Goal: Information Seeking & Learning: Learn about a topic

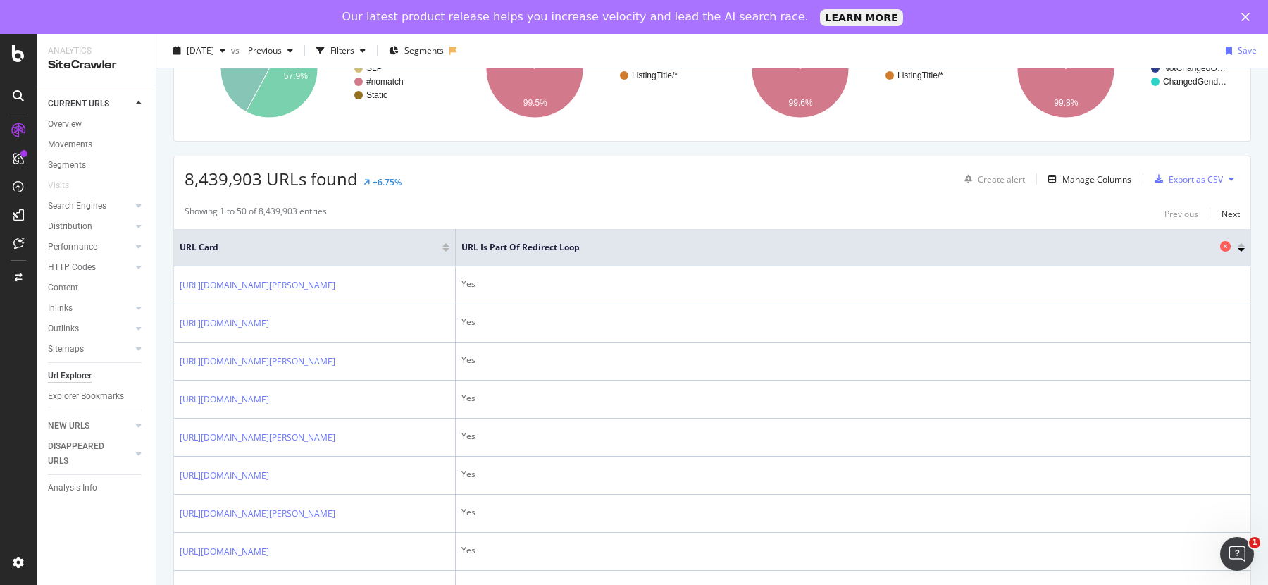
scroll to position [161, 0]
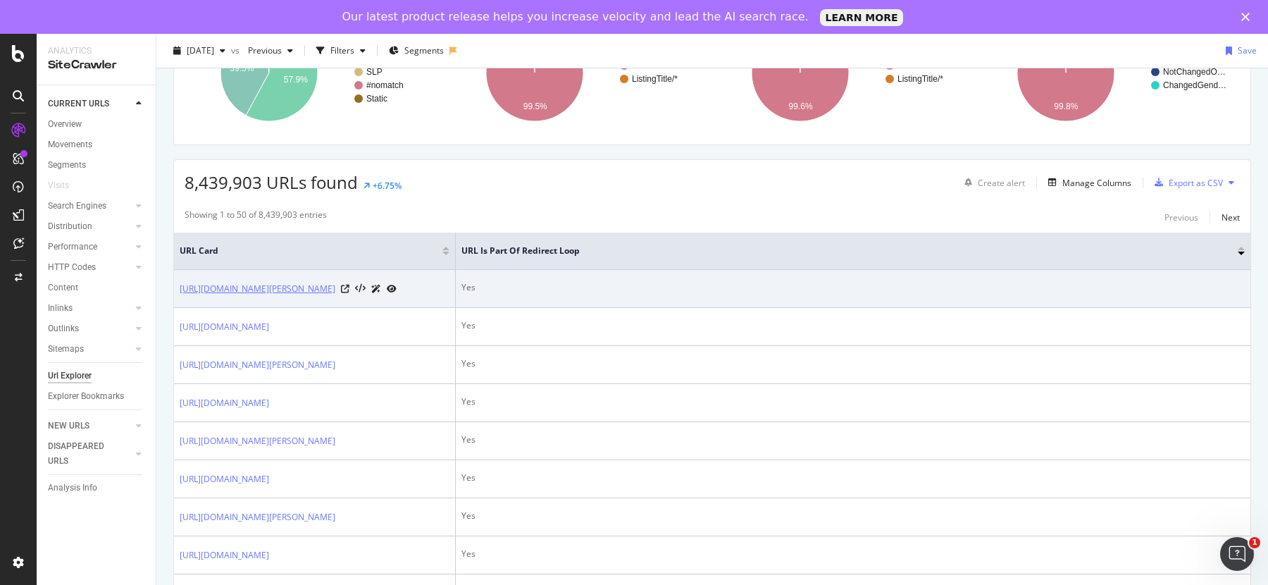
click at [335, 287] on link "[URL][DOMAIN_NAME][PERSON_NAME]" at bounding box center [258, 289] width 156 height 14
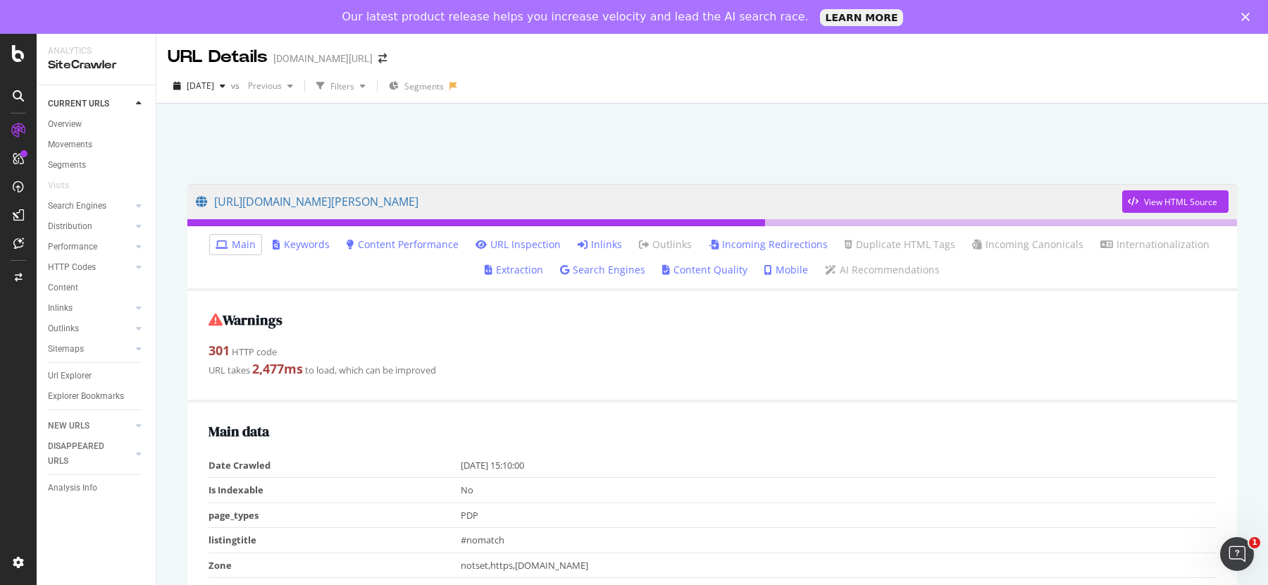
click at [737, 244] on link "Incoming Redirections" at bounding box center [767, 244] width 119 height 14
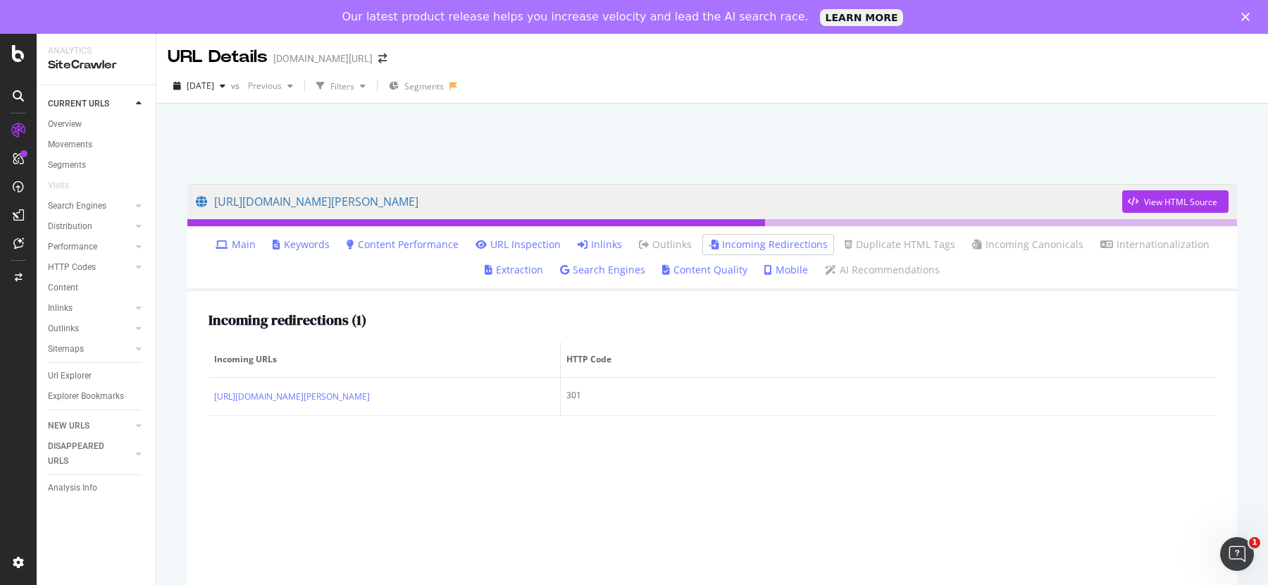
click at [611, 244] on link "Inlinks" at bounding box center [599, 244] width 44 height 14
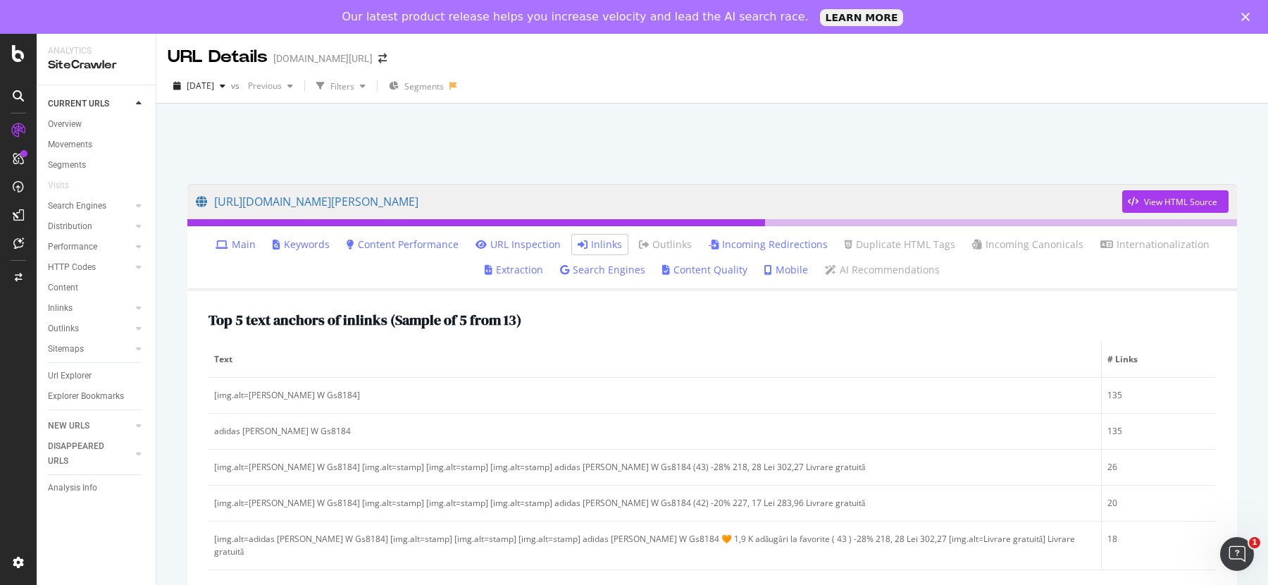
click at [745, 246] on link "Incoming Redirections" at bounding box center [767, 244] width 119 height 14
